Goal: Navigation & Orientation: Find specific page/section

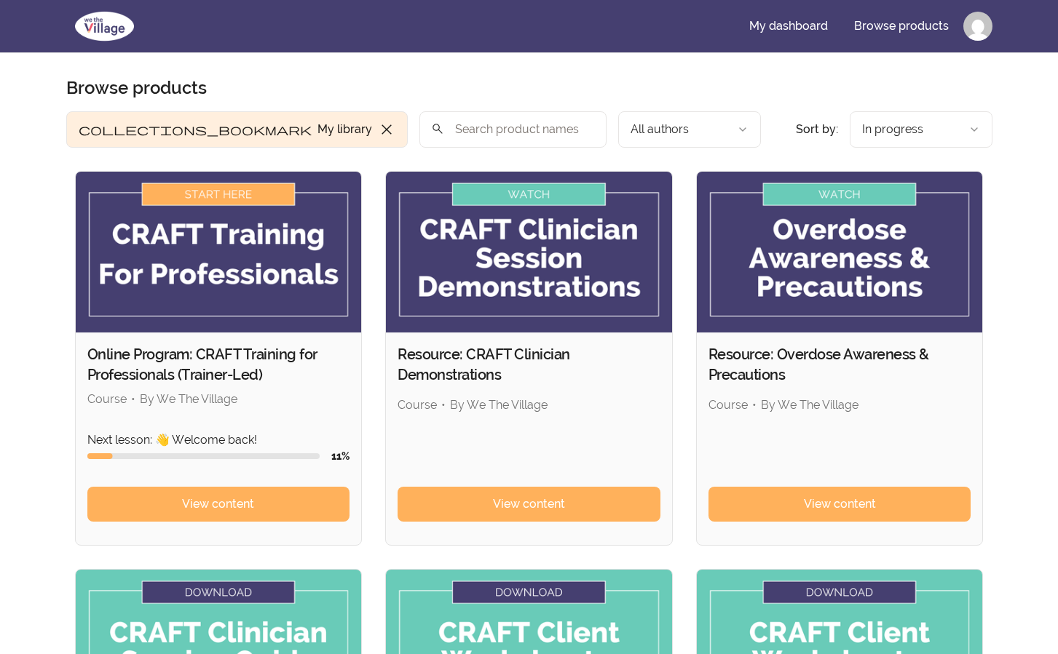
scroll to position [270, 0]
click at [791, 31] on link "My dashboard" at bounding box center [788, 26] width 102 height 35
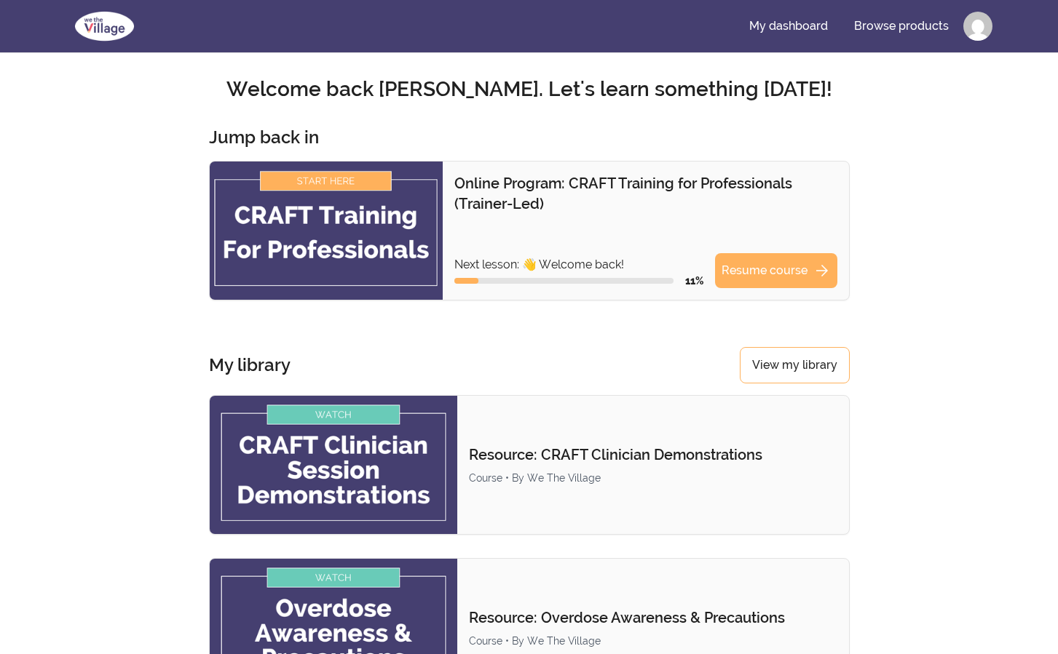
click at [97, 33] on img at bounding box center [104, 26] width 76 height 35
click at [798, 360] on link "View my library" at bounding box center [795, 365] width 110 height 36
